Goal: Task Accomplishment & Management: Manage account settings

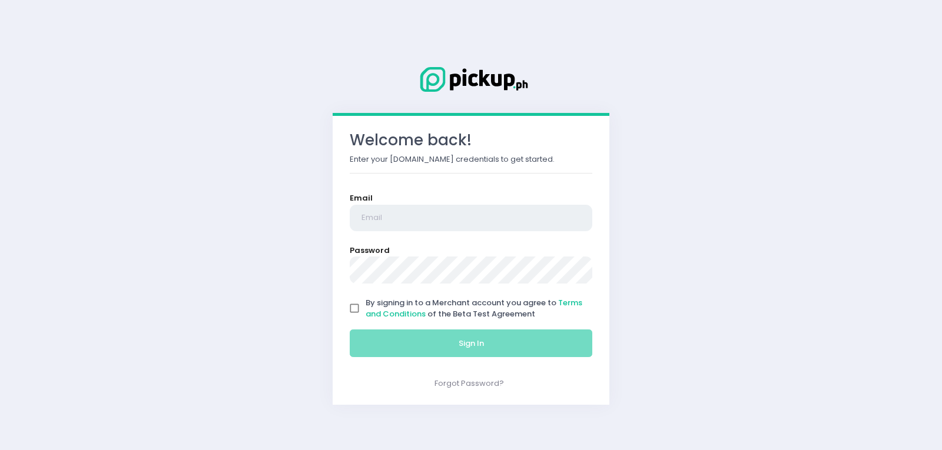
type input "[EMAIL_ADDRESS][DOMAIN_NAME]"
click at [353, 312] on input "By signing in to a Merchant account you agree to Terms and Conditions of the Be…" at bounding box center [354, 308] width 22 height 22
checkbox input "true"
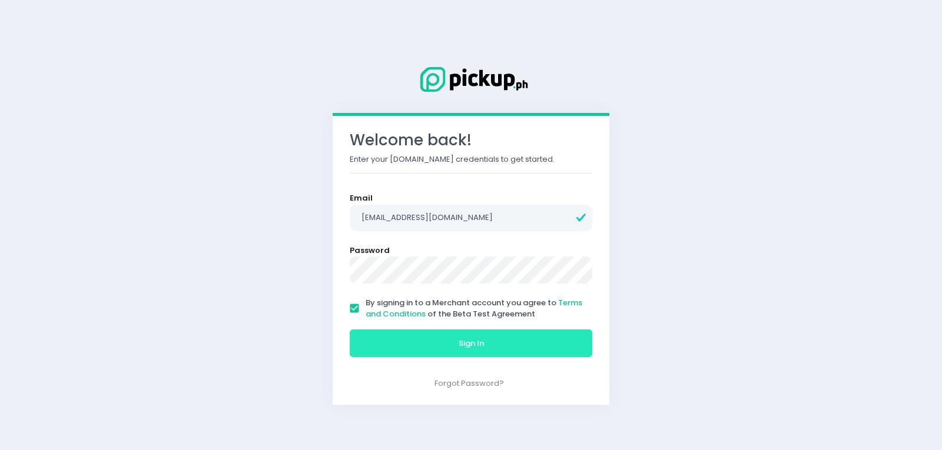
click at [412, 342] on button "Sign In" at bounding box center [471, 344] width 243 height 28
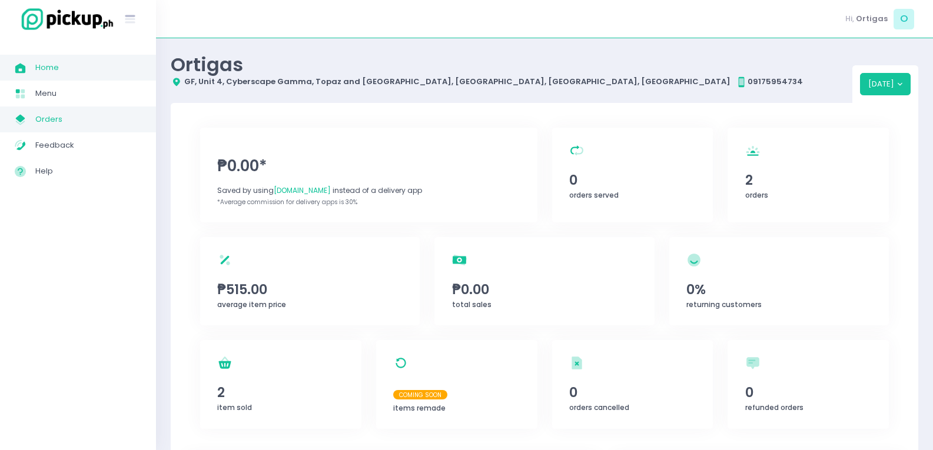
click at [48, 123] on span "Orders" at bounding box center [88, 119] width 106 height 15
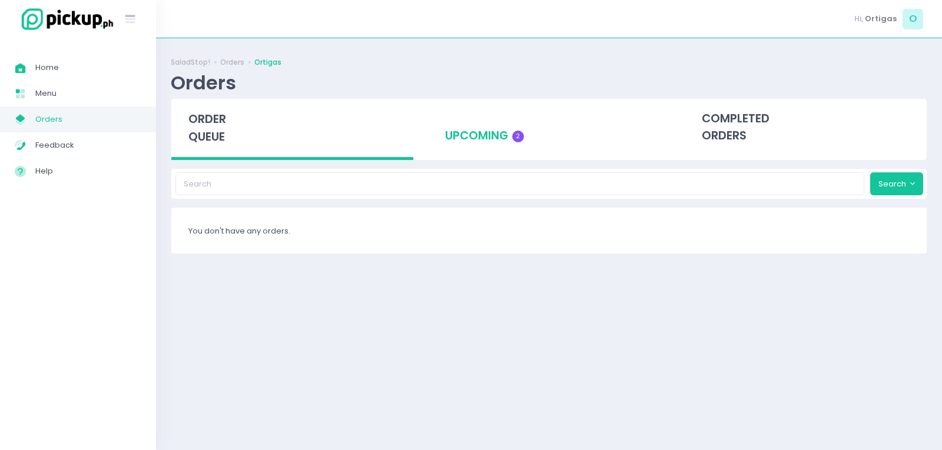
click at [492, 130] on div "upcoming 2" at bounding box center [549, 128] width 242 height 58
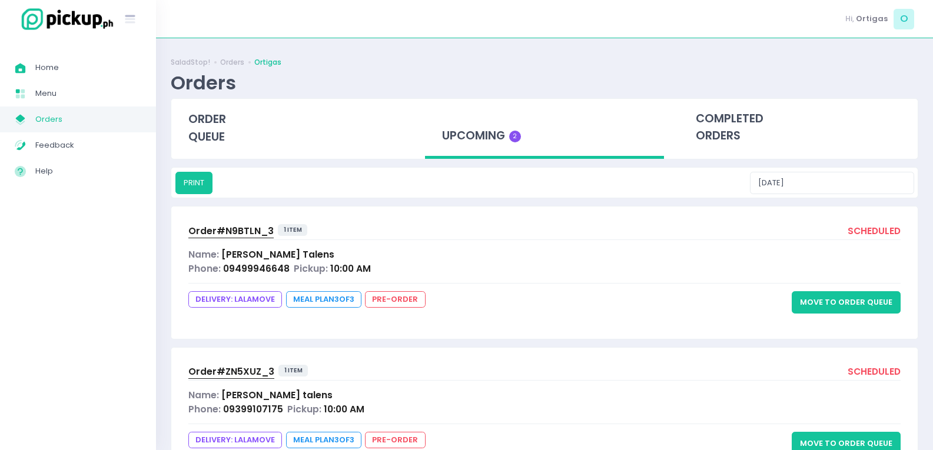
click at [860, 302] on button "Move to Order Queue" at bounding box center [846, 302] width 109 height 22
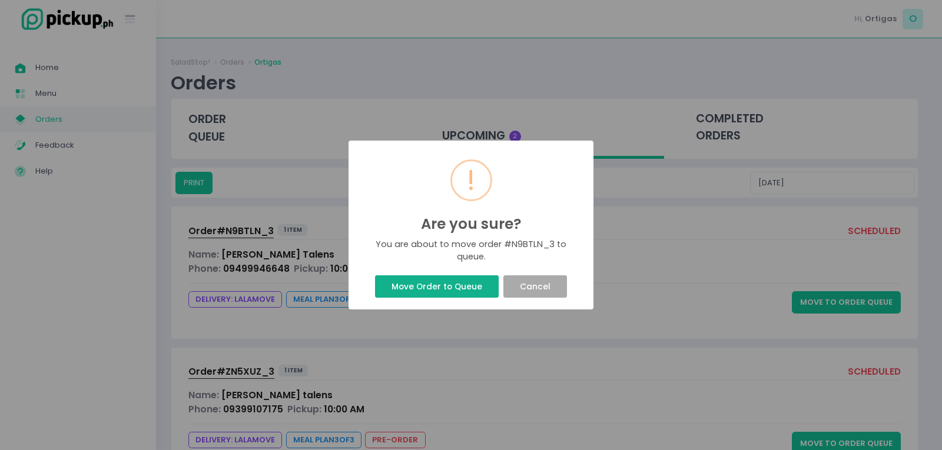
click at [458, 283] on button "Move Order to Queue" at bounding box center [436, 287] width 123 height 22
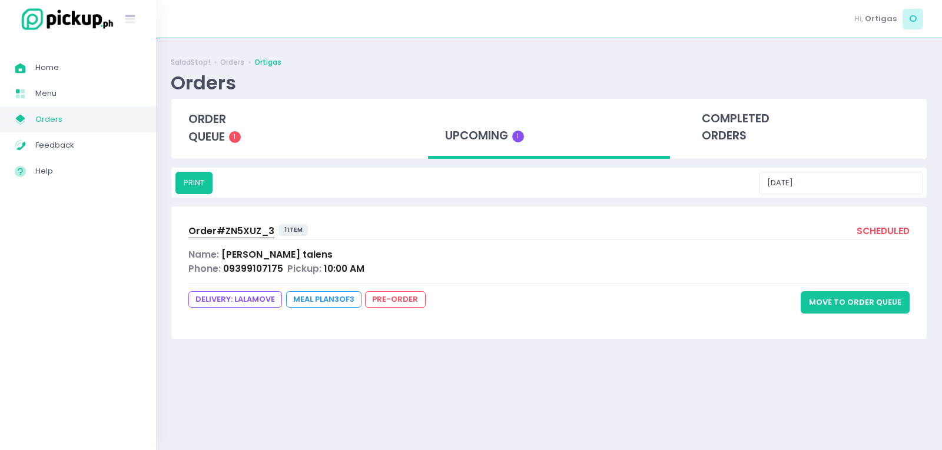
click at [843, 301] on button "Move to Order Queue" at bounding box center [855, 302] width 109 height 22
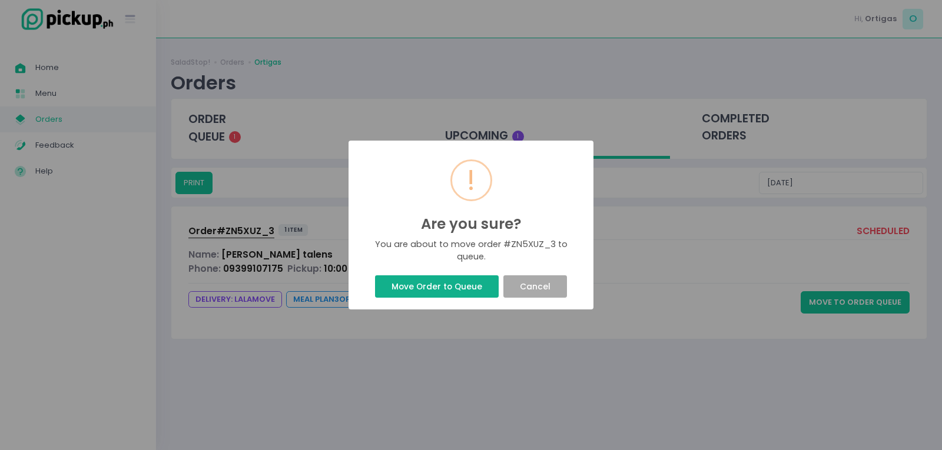
click at [462, 285] on button "Move Order to Queue" at bounding box center [436, 287] width 123 height 22
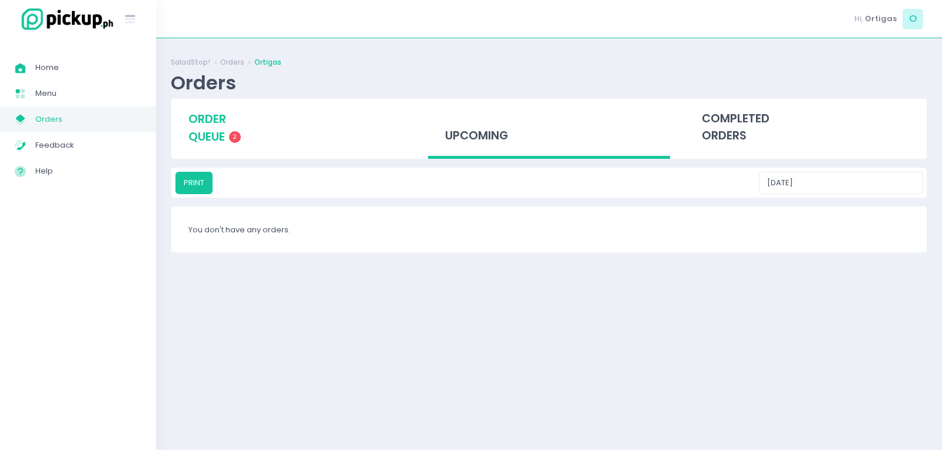
click at [229, 137] on div "order queue 2" at bounding box center [292, 128] width 242 height 58
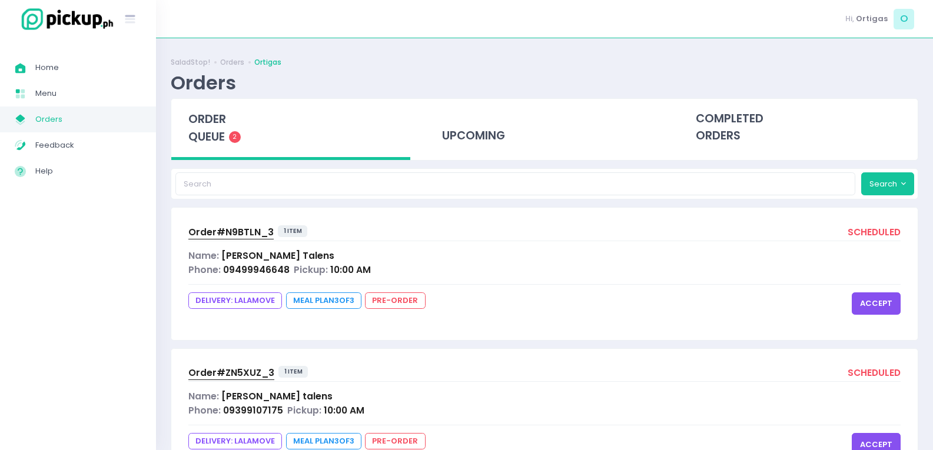
click at [886, 300] on button "accept" at bounding box center [876, 304] width 49 height 22
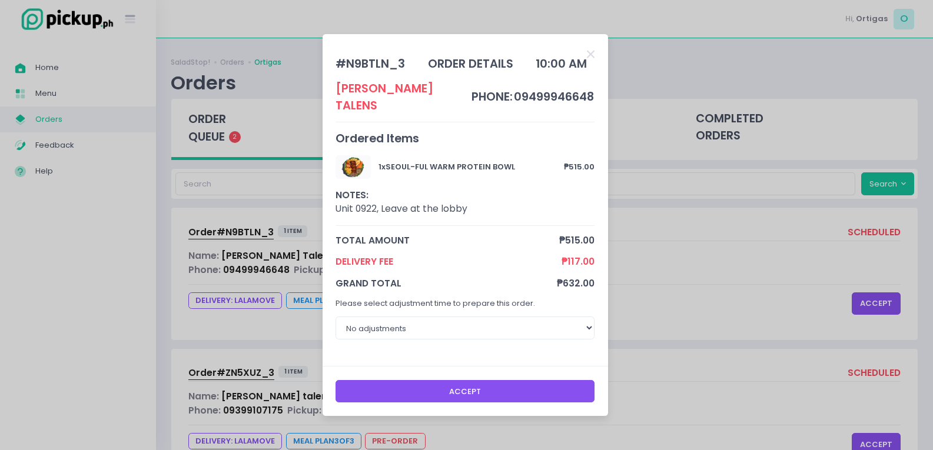
click at [539, 394] on button "Accept" at bounding box center [465, 391] width 259 height 22
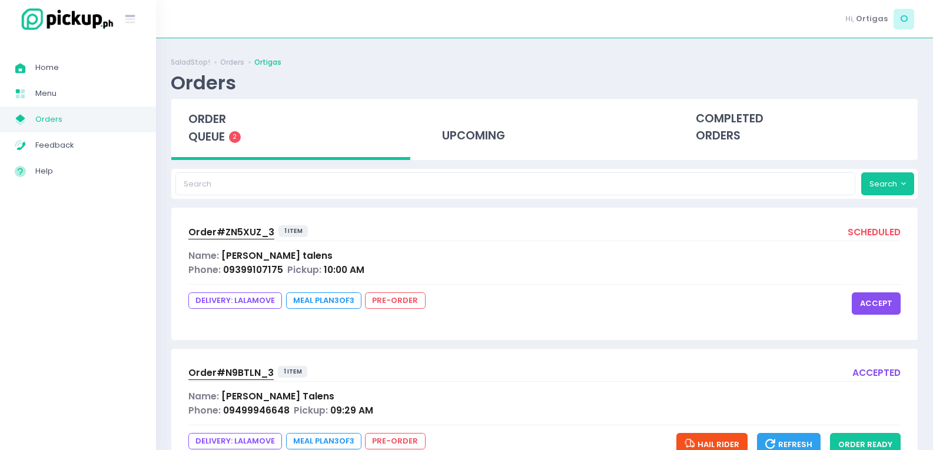
click at [872, 296] on button "accept" at bounding box center [876, 304] width 49 height 22
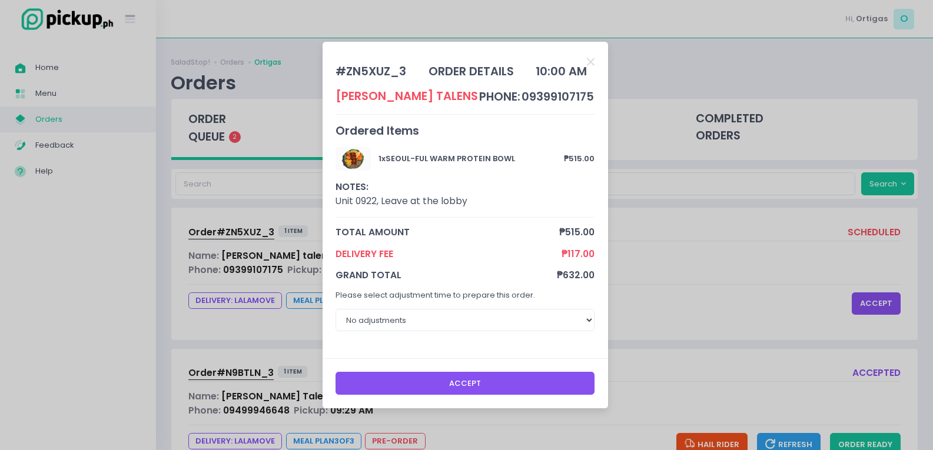
click at [468, 376] on button "Accept" at bounding box center [465, 383] width 259 height 22
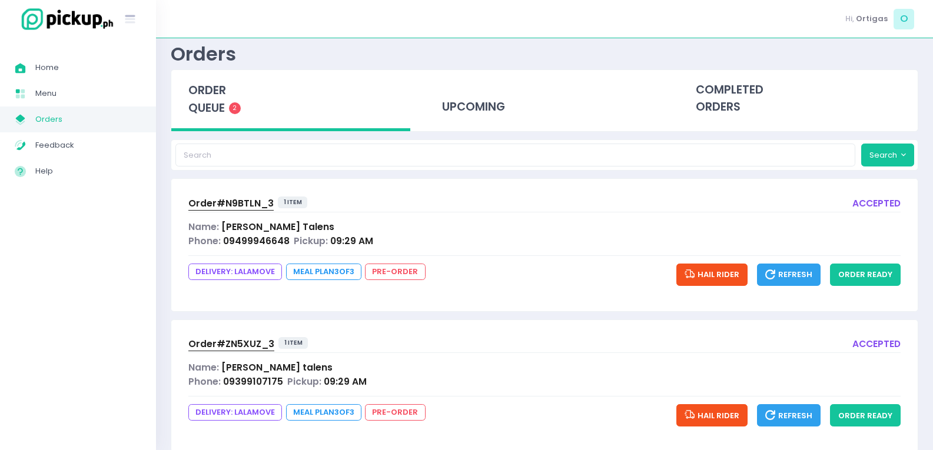
scroll to position [54, 0]
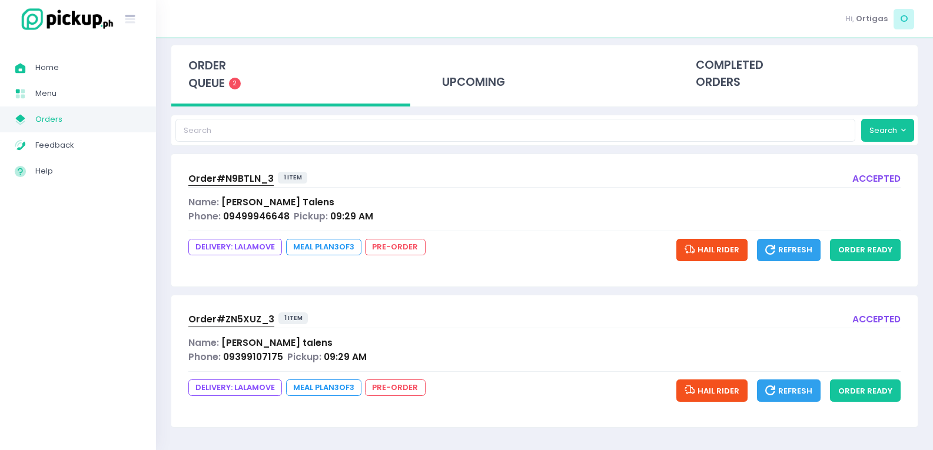
click at [251, 194] on div "Order# N9BTLN_3 1 item accepted Name: [PERSON_NAME] Phone: 09499946648 Pickup: …" at bounding box center [544, 220] width 747 height 132
click at [230, 178] on span "Order# N9BTLN_3" at bounding box center [230, 179] width 85 height 12
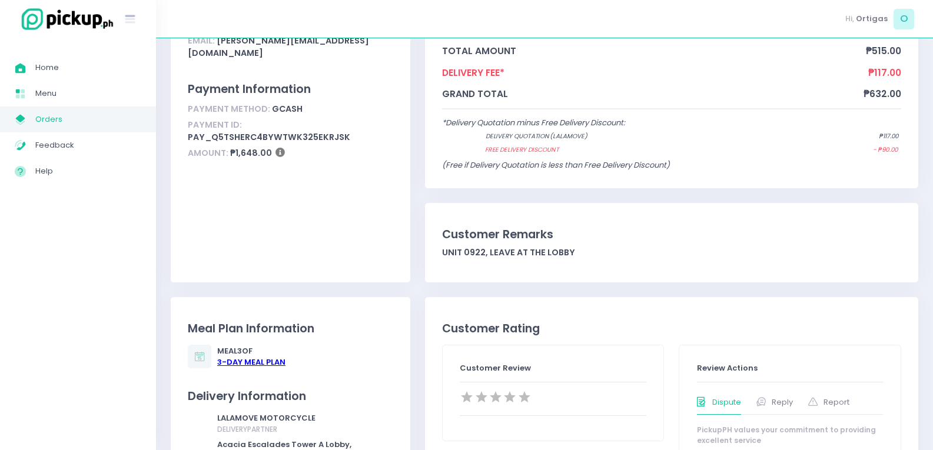
scroll to position [59, 0]
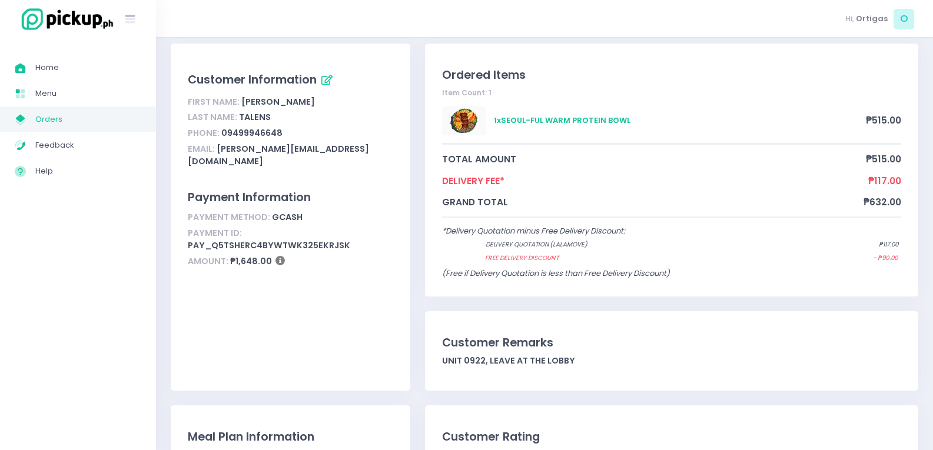
click at [44, 115] on span "Orders" at bounding box center [88, 119] width 106 height 15
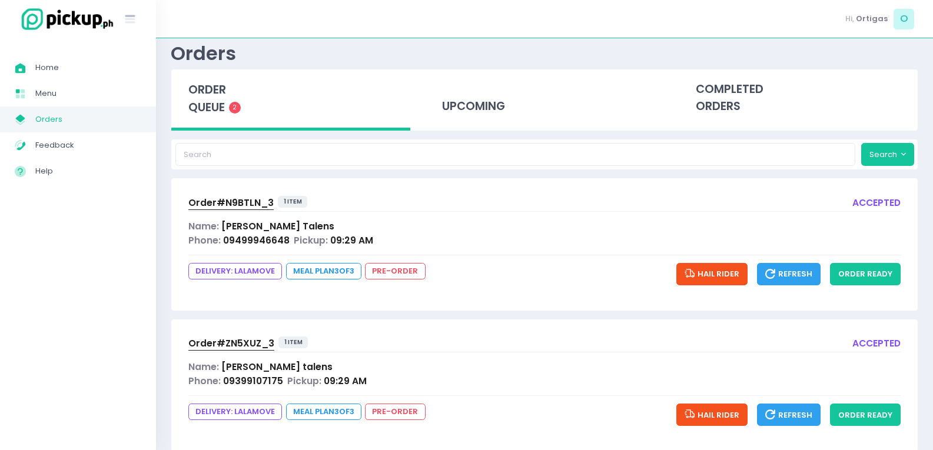
scroll to position [54, 0]
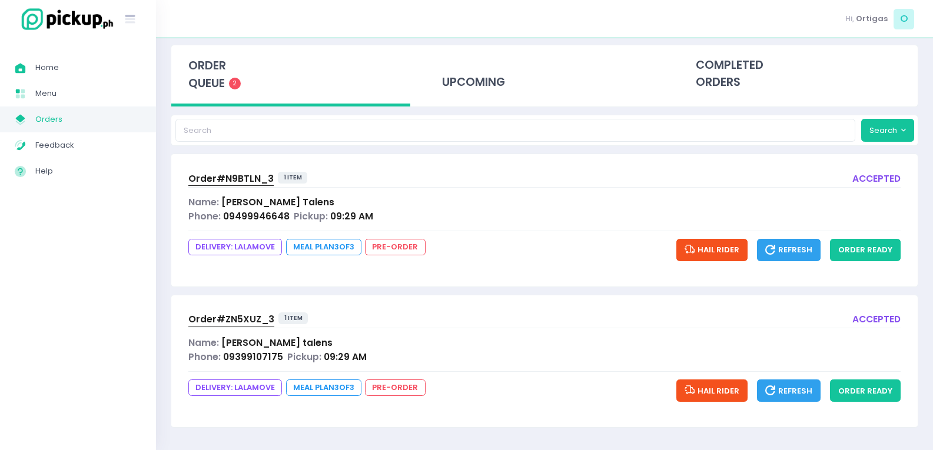
click at [222, 323] on span "Order# ZN5XUZ_3" at bounding box center [231, 319] width 86 height 12
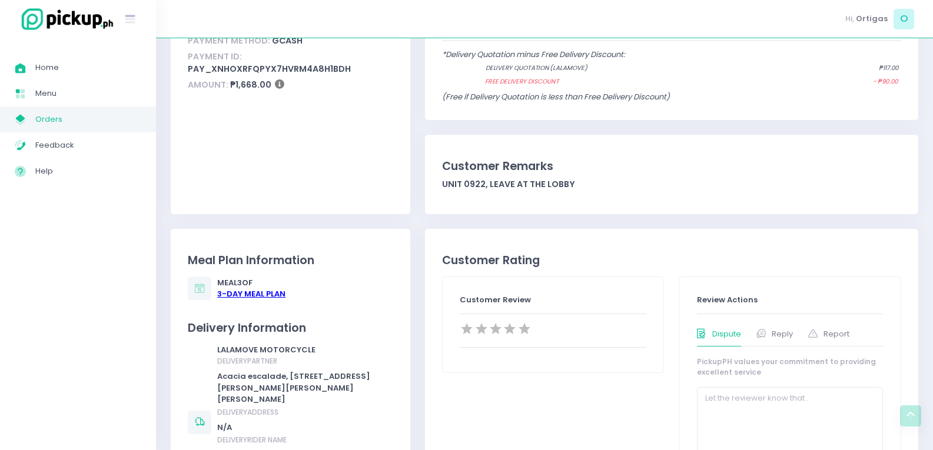
scroll to position [177, 0]
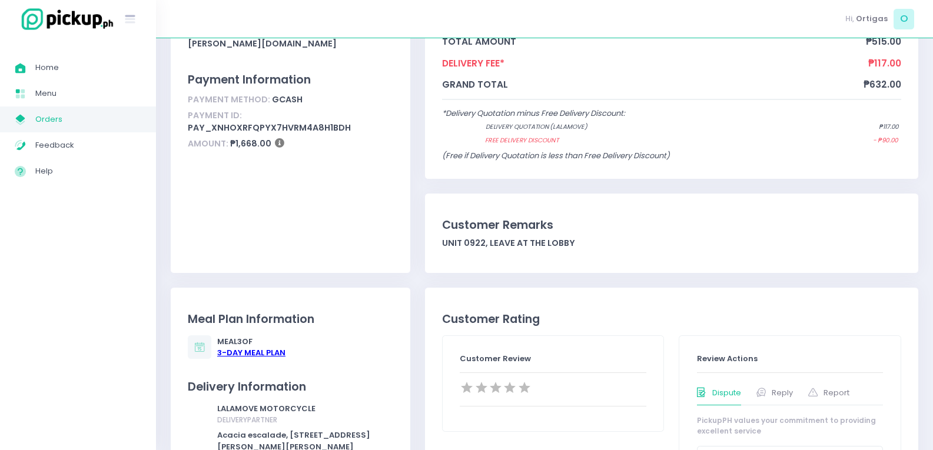
click at [65, 121] on span "Orders" at bounding box center [88, 119] width 106 height 15
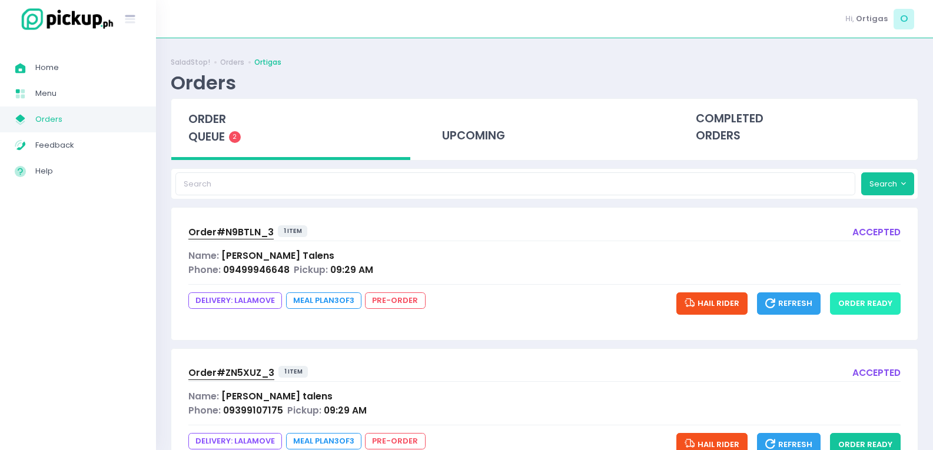
click at [874, 306] on button "order ready" at bounding box center [865, 304] width 71 height 22
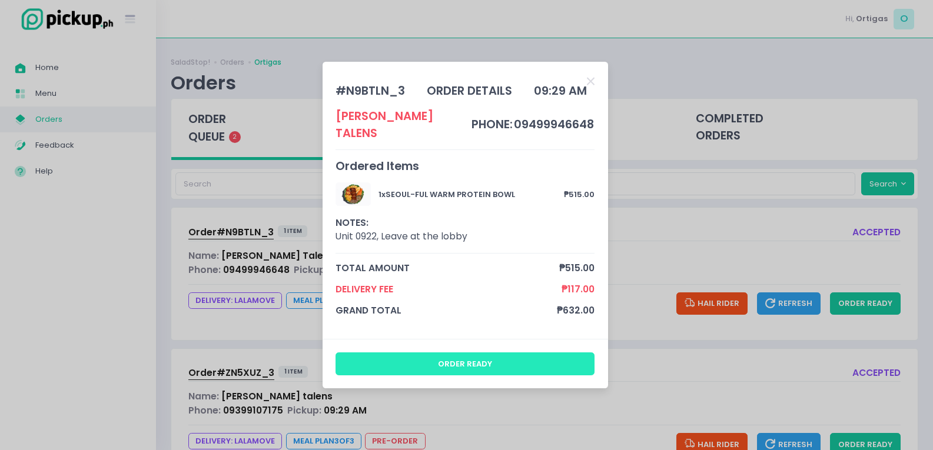
click at [466, 354] on button "order ready" at bounding box center [465, 364] width 259 height 22
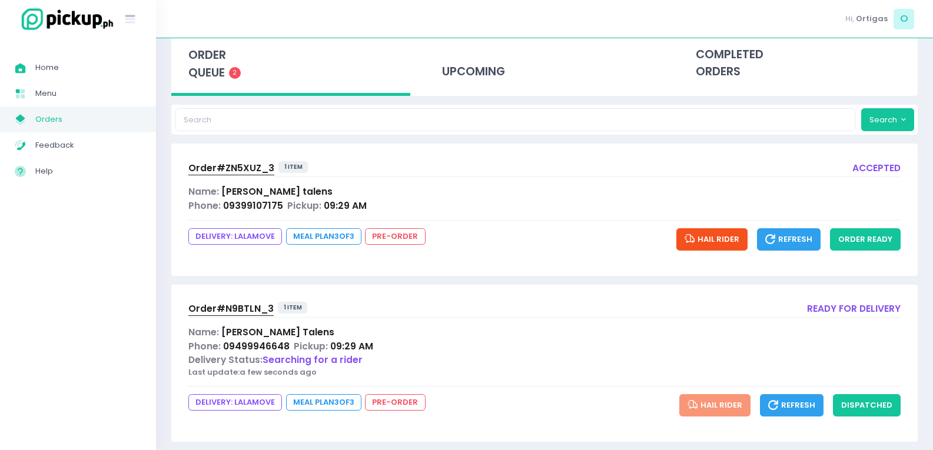
scroll to position [79, 0]
